Goal: Check status: Check status

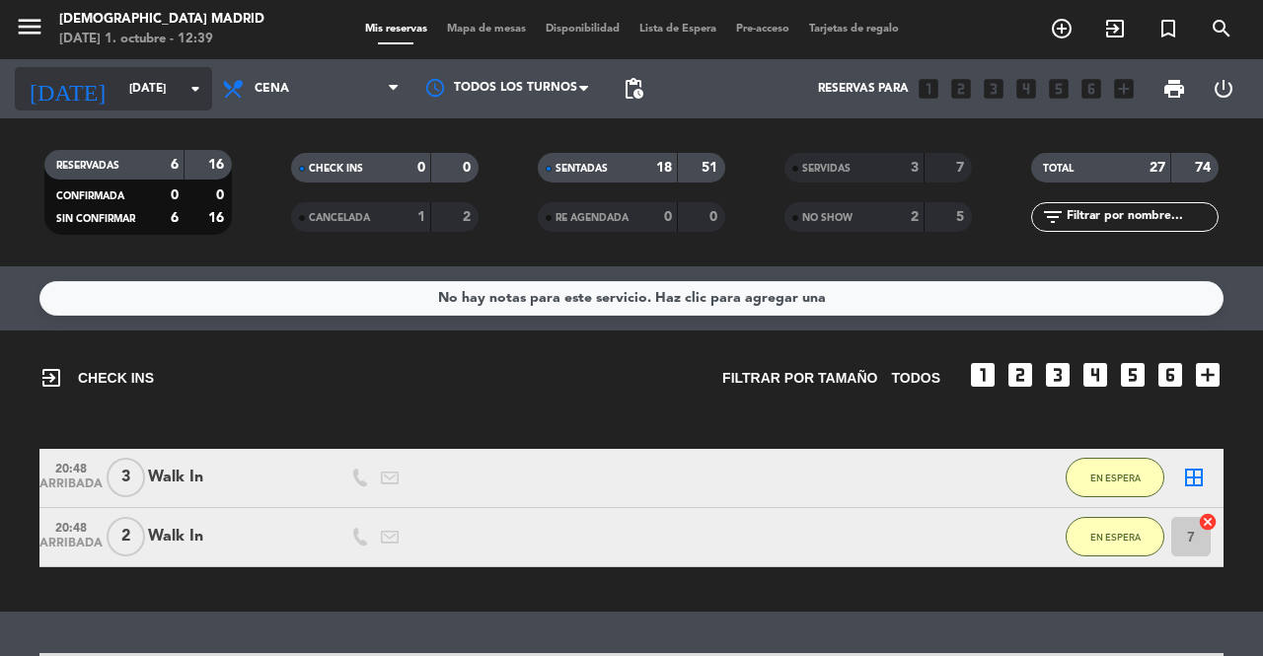
click at [127, 78] on input "[DATE]" at bounding box center [197, 89] width 157 height 34
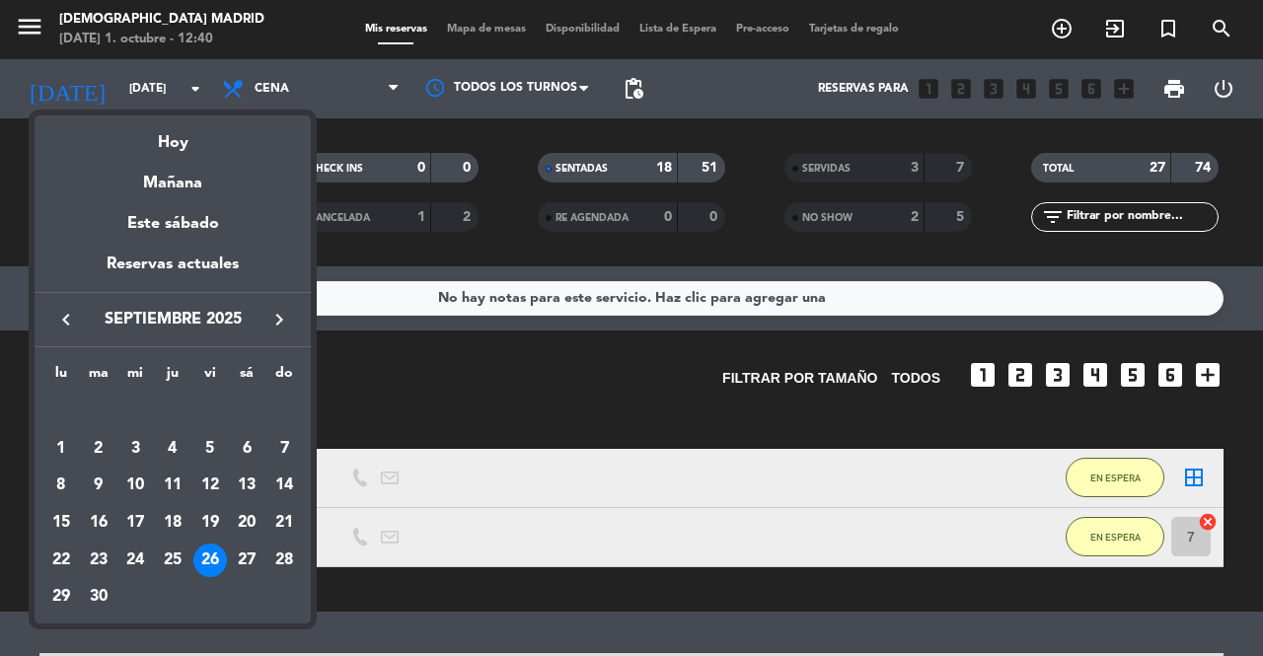
click at [274, 322] on icon "keyboard_arrow_right" at bounding box center [279, 320] width 24 height 24
click at [127, 447] on div "1" at bounding box center [135, 449] width 34 height 34
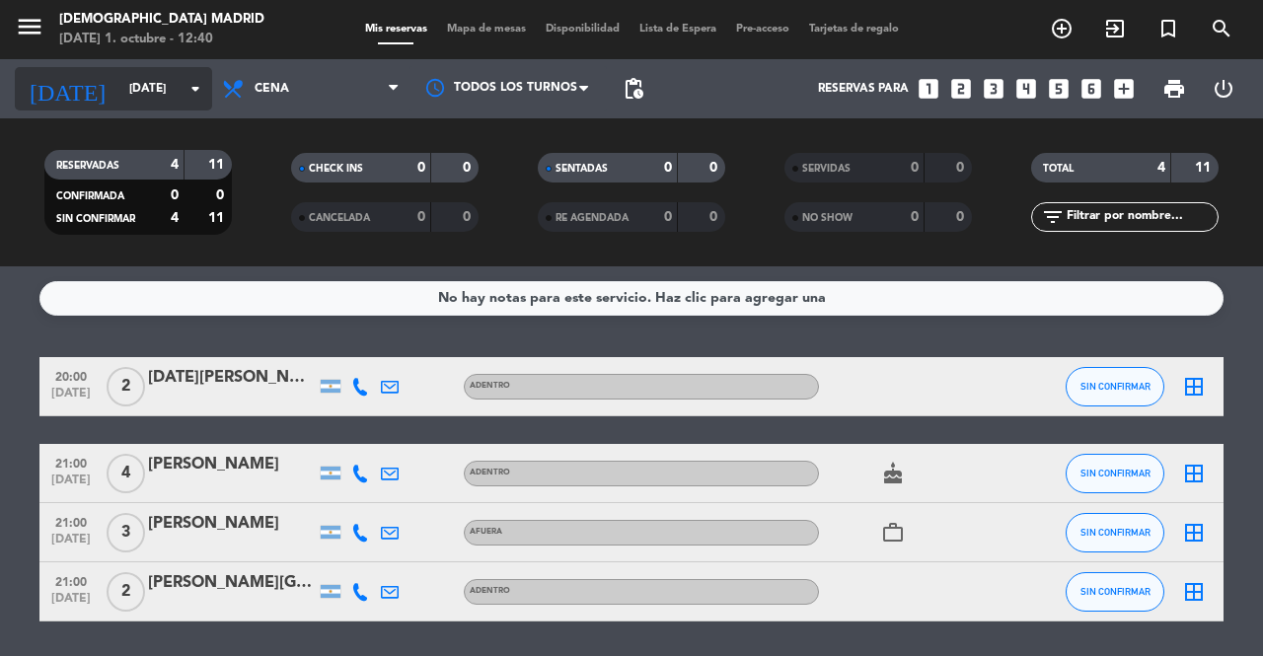
click at [174, 92] on input "[DATE]" at bounding box center [197, 89] width 157 height 34
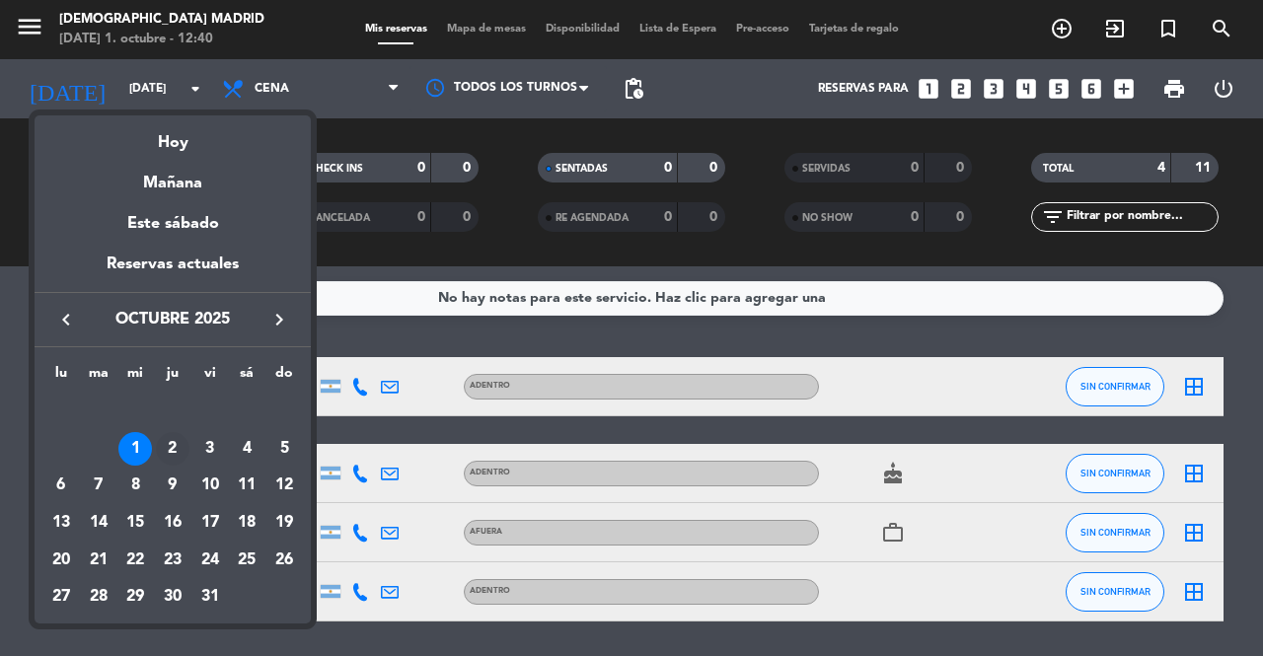
click at [184, 444] on div "2" at bounding box center [173, 449] width 34 height 34
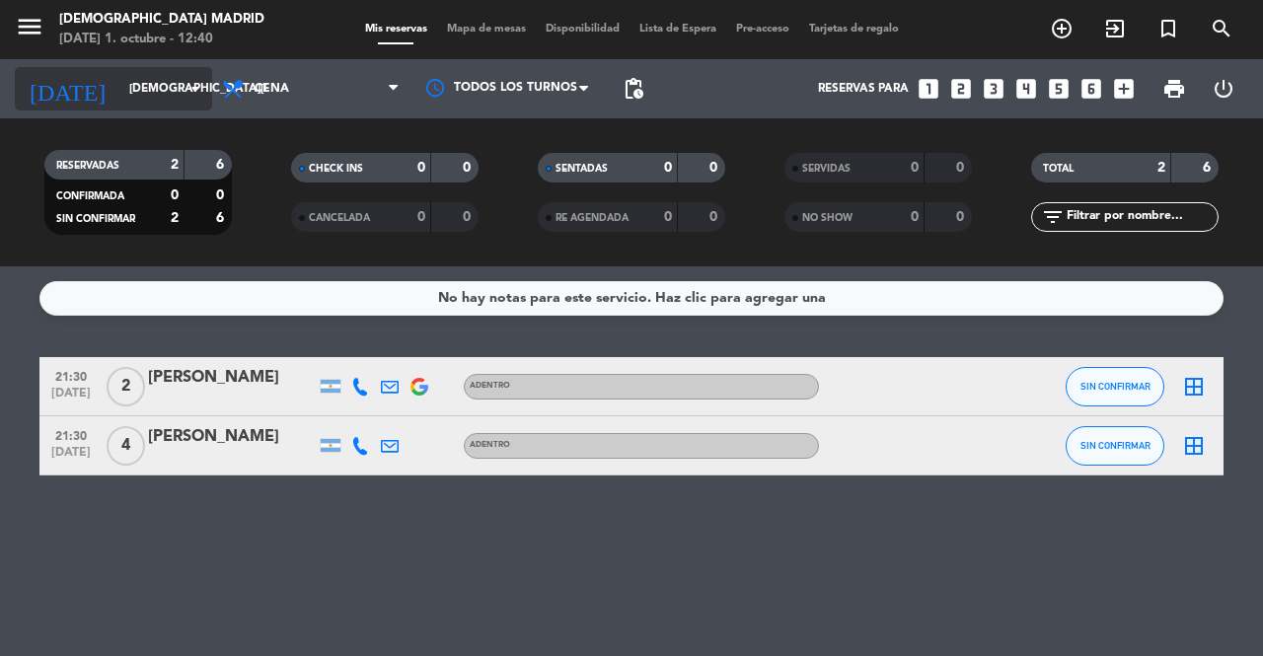
click at [152, 97] on input "[DEMOGRAPHIC_DATA][DATE]" at bounding box center [197, 89] width 157 height 34
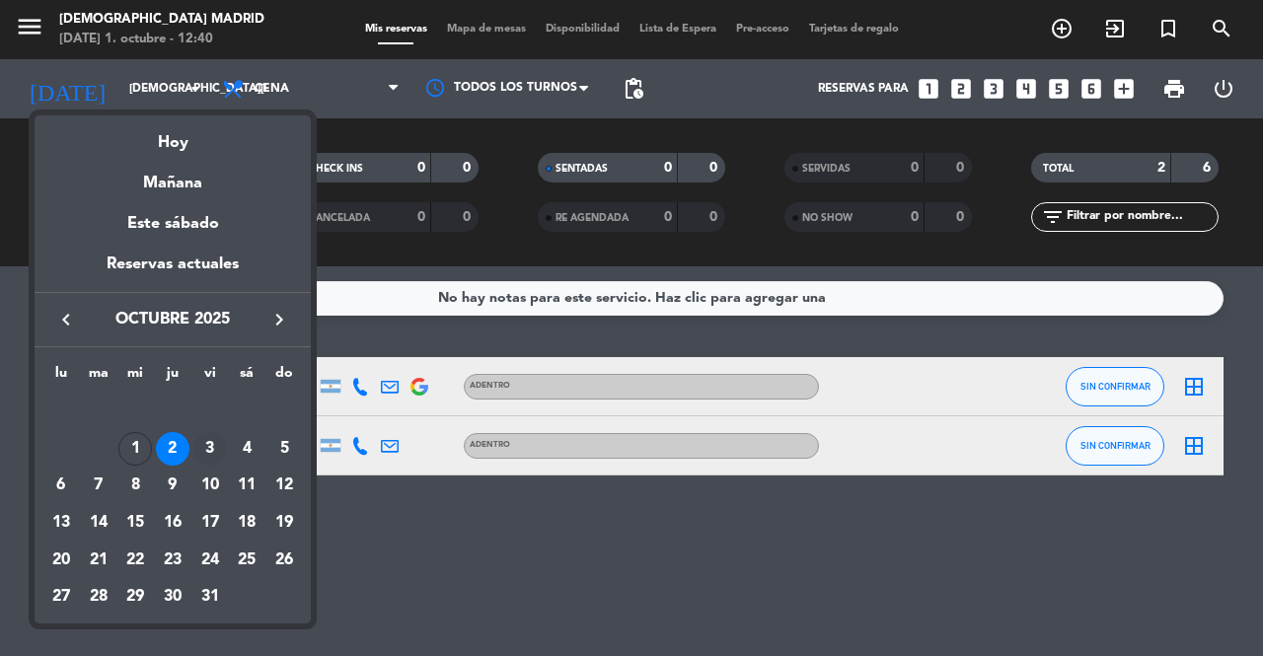
click at [209, 445] on div "3" at bounding box center [210, 449] width 34 height 34
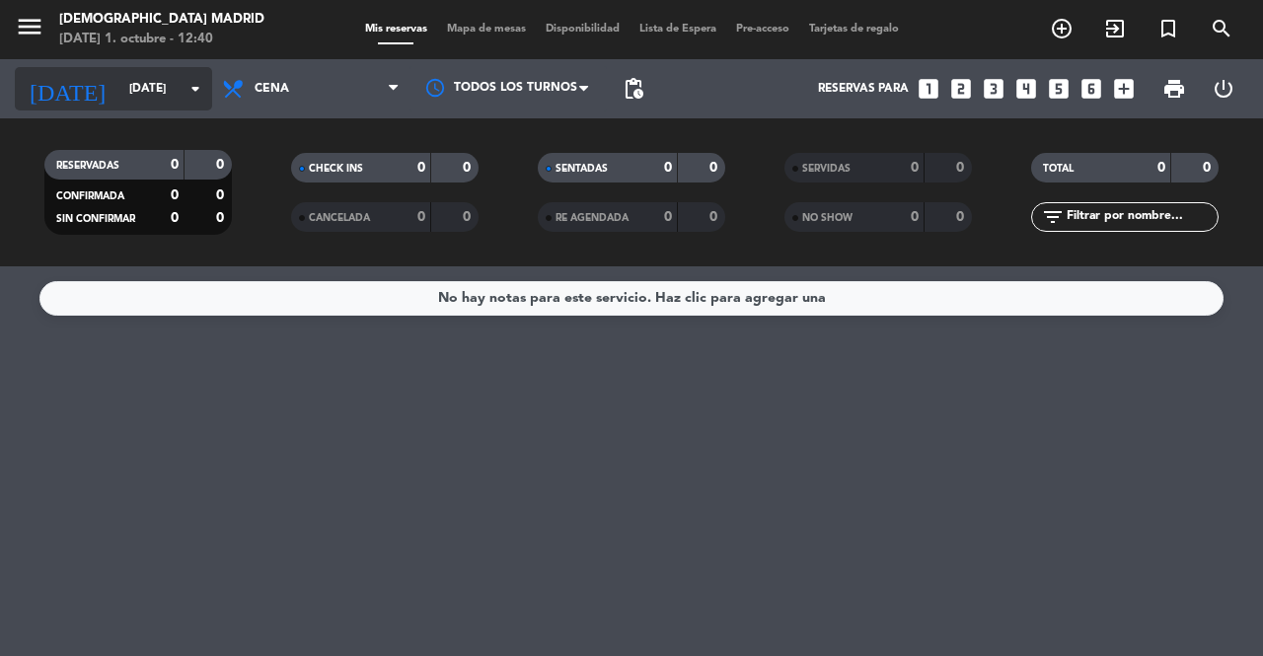
click at [197, 105] on input "[DATE]" at bounding box center [197, 89] width 157 height 34
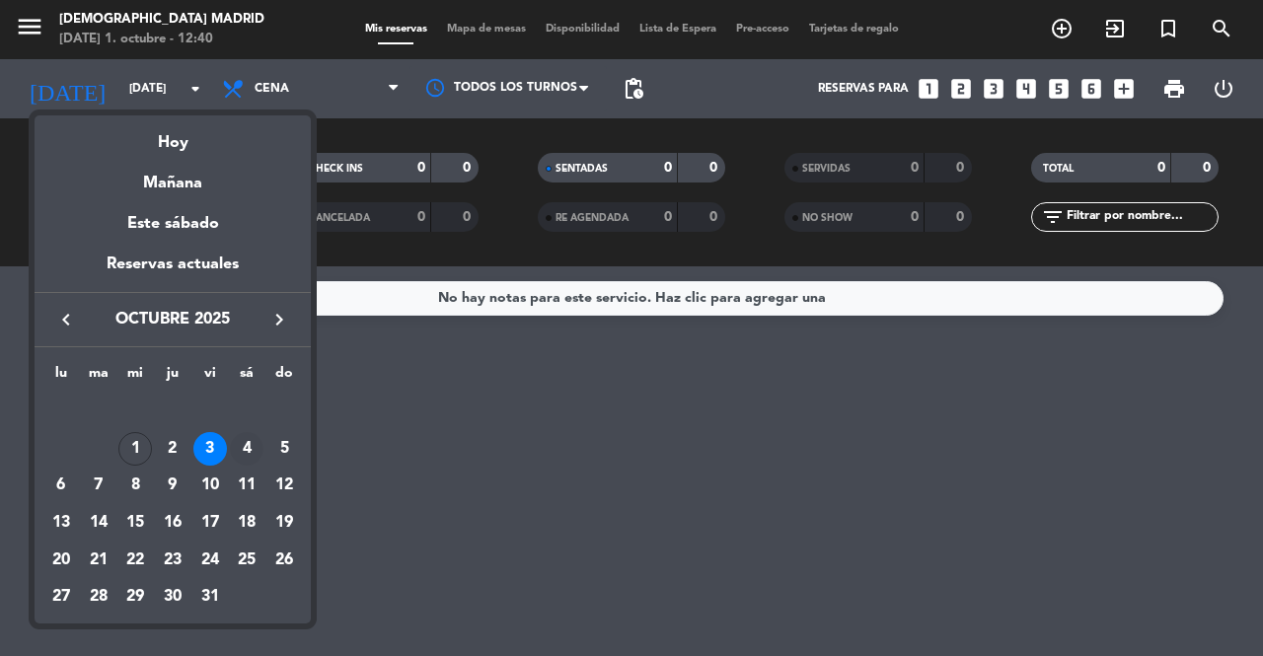
click at [235, 443] on div "4" at bounding box center [247, 449] width 34 height 34
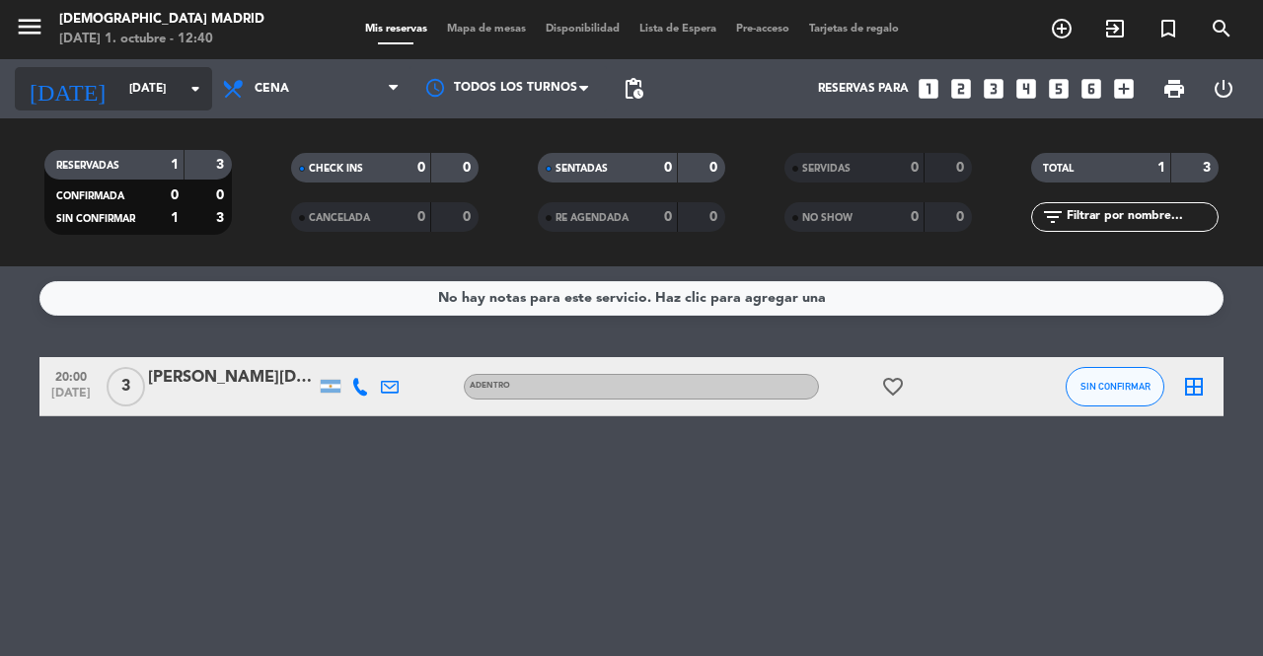
click at [161, 81] on input "[DATE]" at bounding box center [197, 89] width 157 height 34
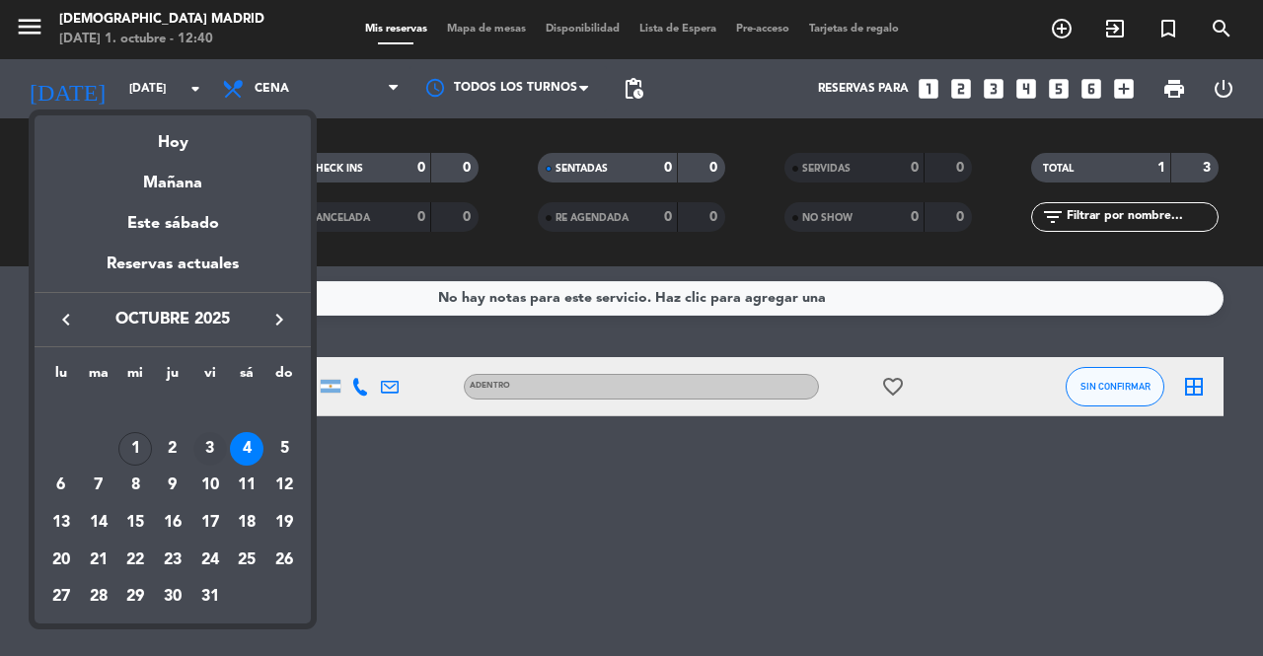
click at [223, 445] on div "3" at bounding box center [210, 449] width 34 height 34
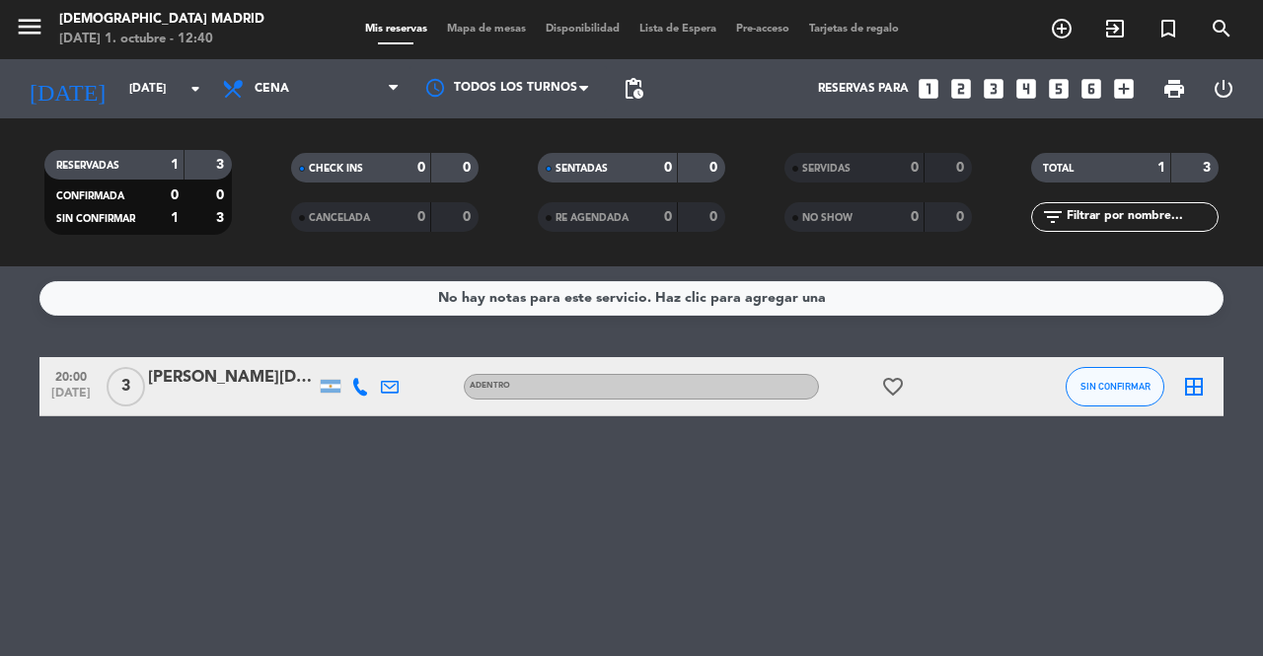
type input "[DATE]"
